Goal: Find specific page/section: Find specific page/section

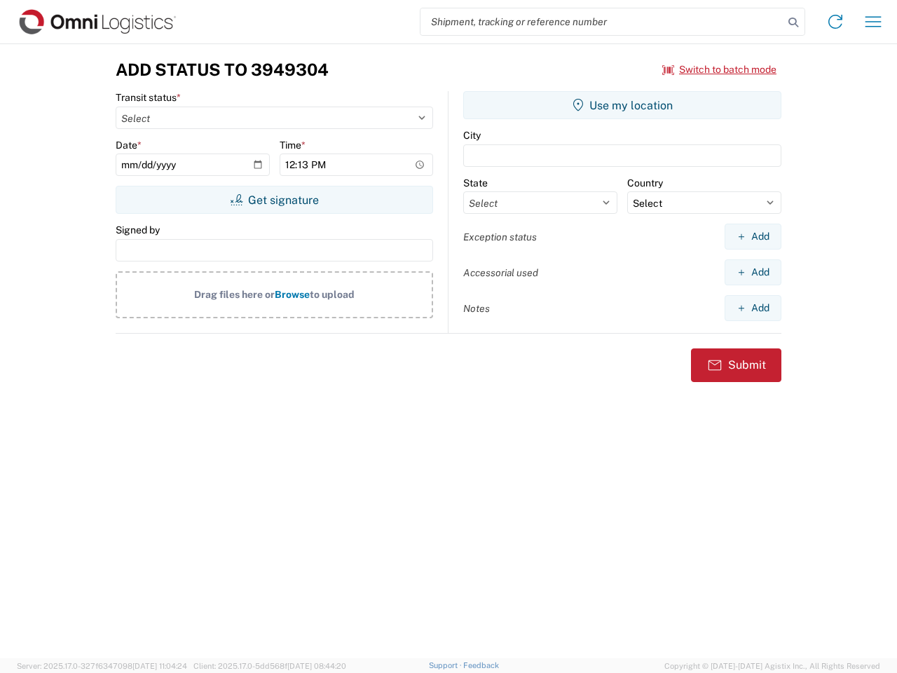
click at [602, 22] on input "search" at bounding box center [602, 21] width 363 height 27
click at [794, 22] on icon at bounding box center [794, 23] width 20 height 20
click at [836, 22] on icon at bounding box center [835, 22] width 22 height 22
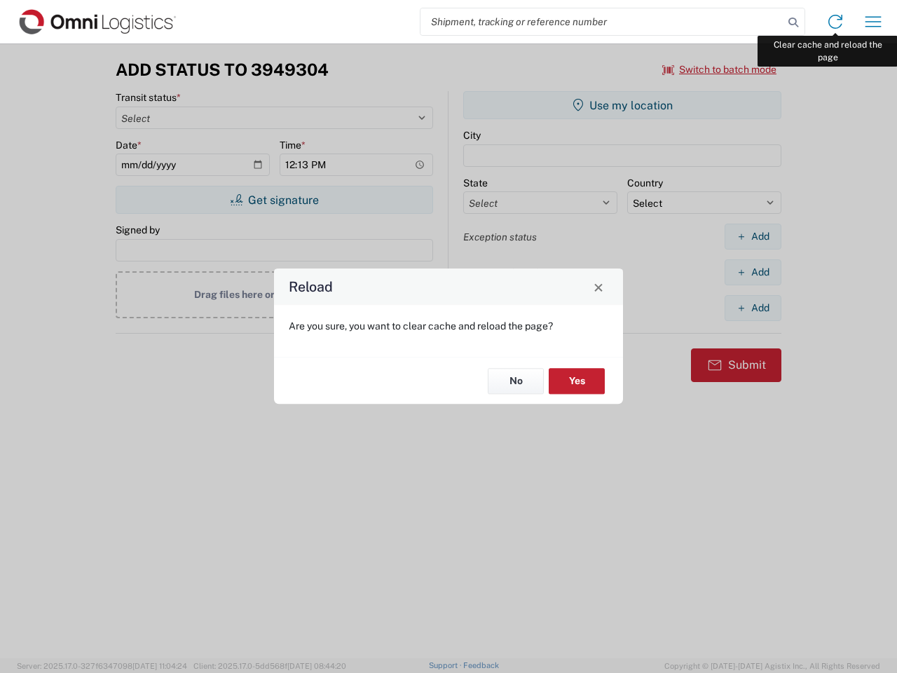
click at [873, 22] on div "Reload Are you sure, you want to clear cache and reload the page? No Yes" at bounding box center [448, 336] width 897 height 673
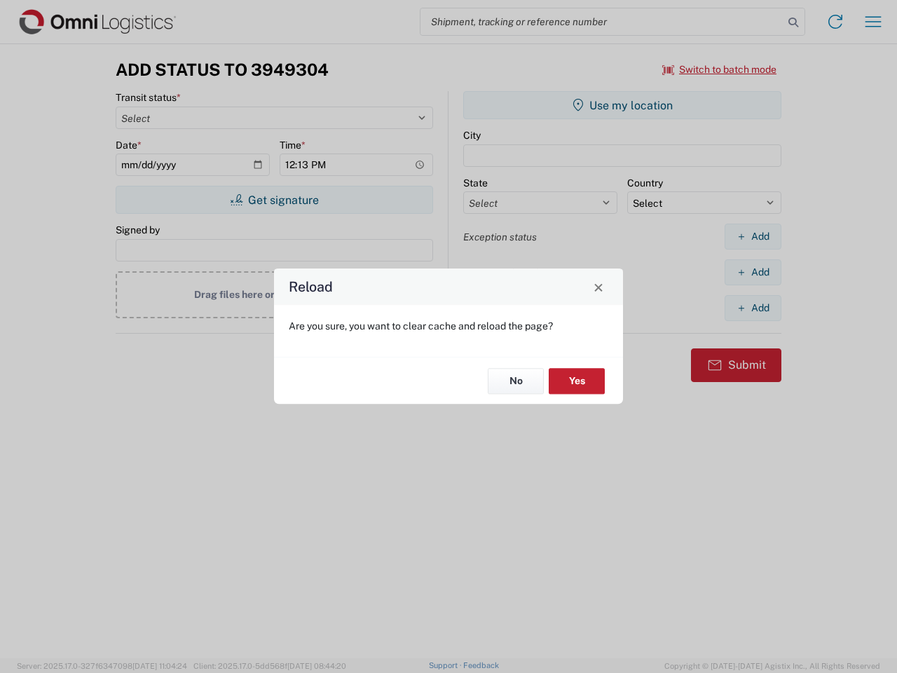
click at [720, 69] on div "Reload Are you sure, you want to clear cache and reload the page? No Yes" at bounding box center [448, 336] width 897 height 673
click at [274, 200] on div "Reload Are you sure, you want to clear cache and reload the page? No Yes" at bounding box center [448, 336] width 897 height 673
click at [623, 105] on div "Reload Are you sure, you want to clear cache and reload the page? No Yes" at bounding box center [448, 336] width 897 height 673
click at [753, 236] on div "Reload Are you sure, you want to clear cache and reload the page? No Yes" at bounding box center [448, 336] width 897 height 673
click at [753, 272] on div "Reload Are you sure, you want to clear cache and reload the page? No Yes" at bounding box center [448, 336] width 897 height 673
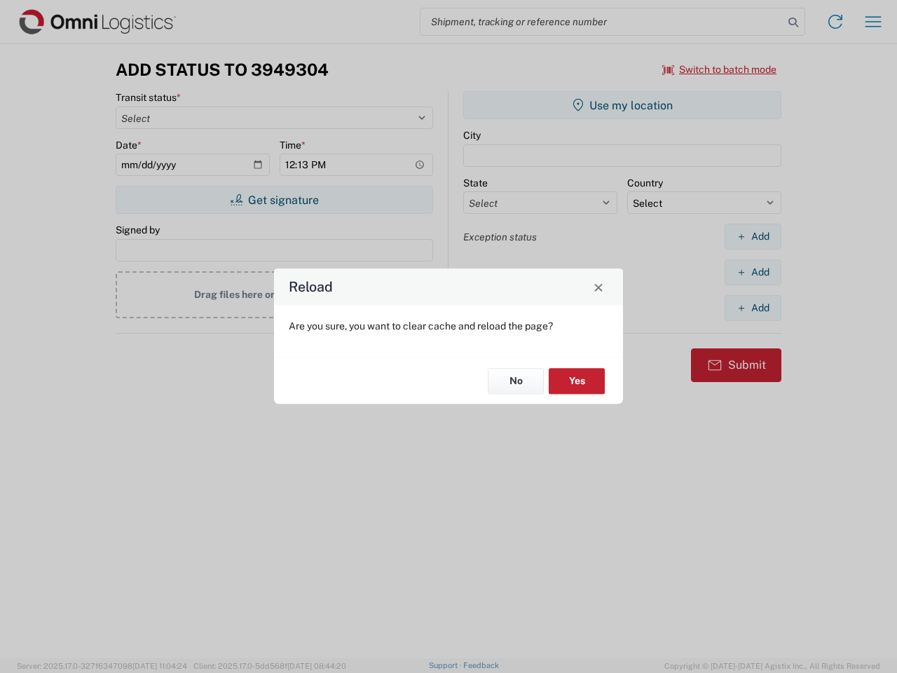
click at [753, 308] on div "Reload Are you sure, you want to clear cache and reload the page? No Yes" at bounding box center [448, 336] width 897 height 673
